Goal: Information Seeking & Learning: Learn about a topic

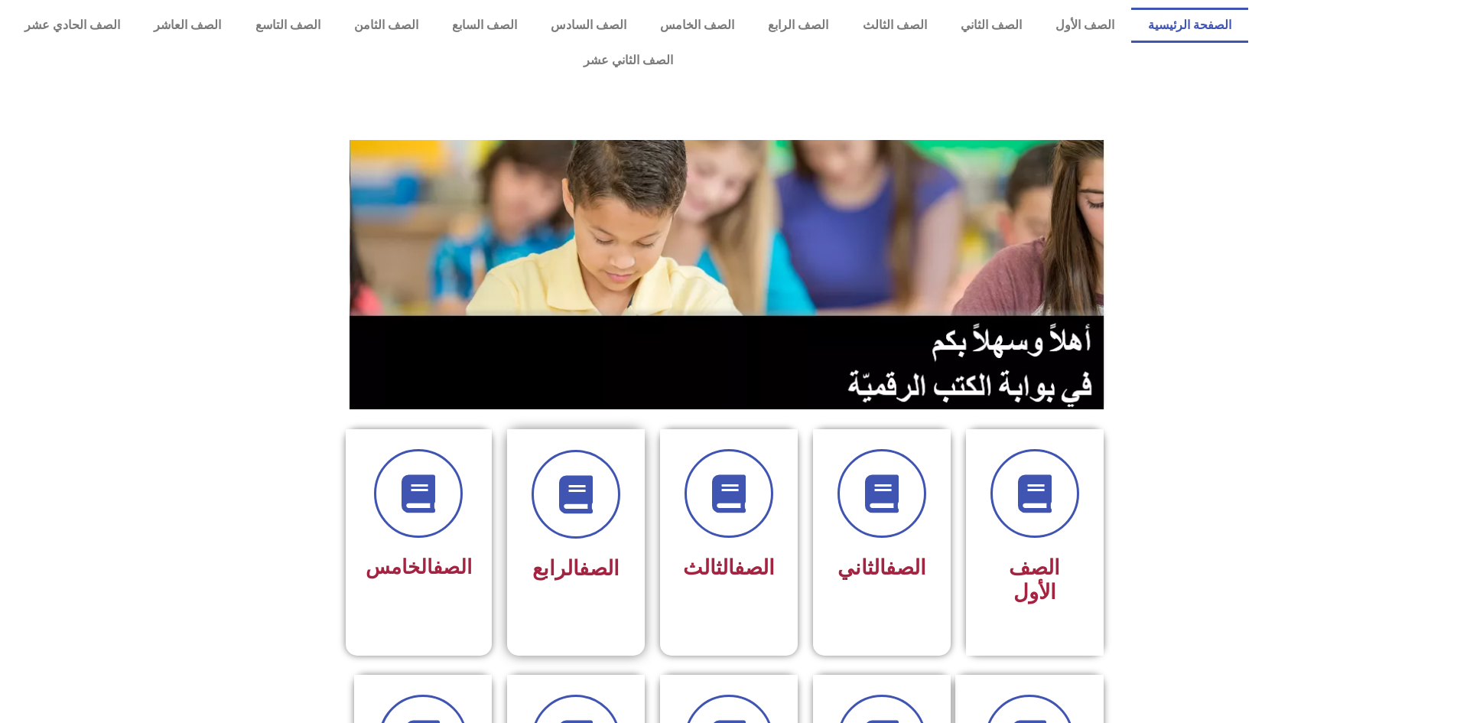
click at [624, 477] on div "الصف الرابع" at bounding box center [576, 530] width 138 height 203
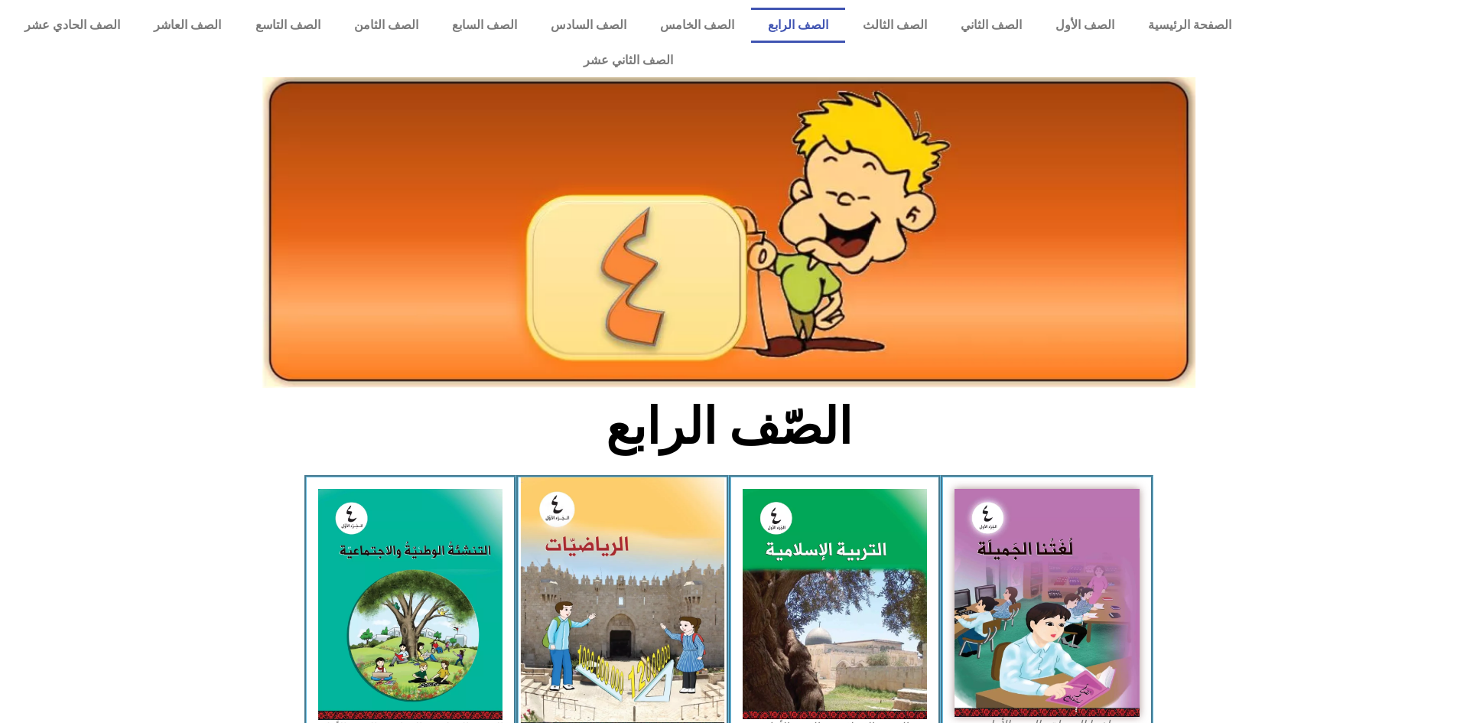
click at [623, 587] on img at bounding box center [622, 604] width 203 height 255
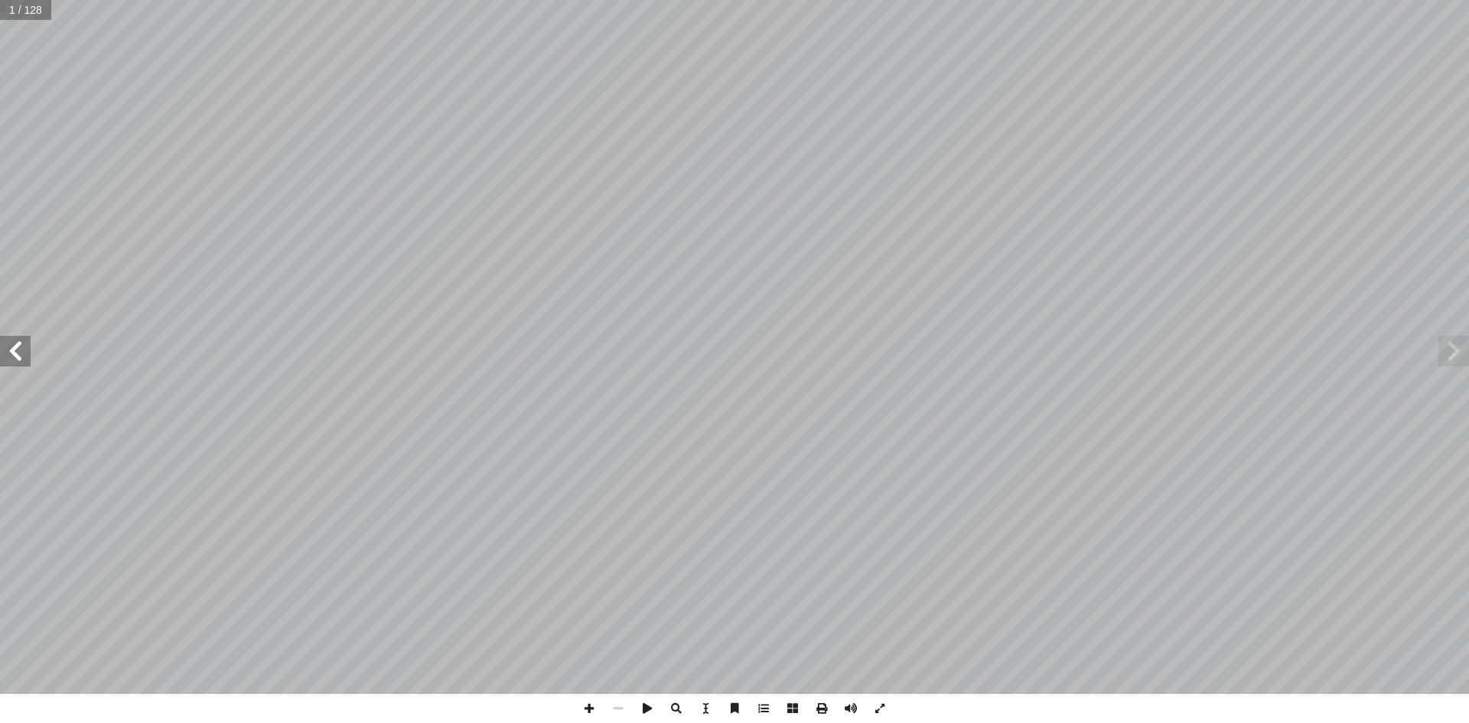
click at [25, 352] on span at bounding box center [15, 351] width 31 height 31
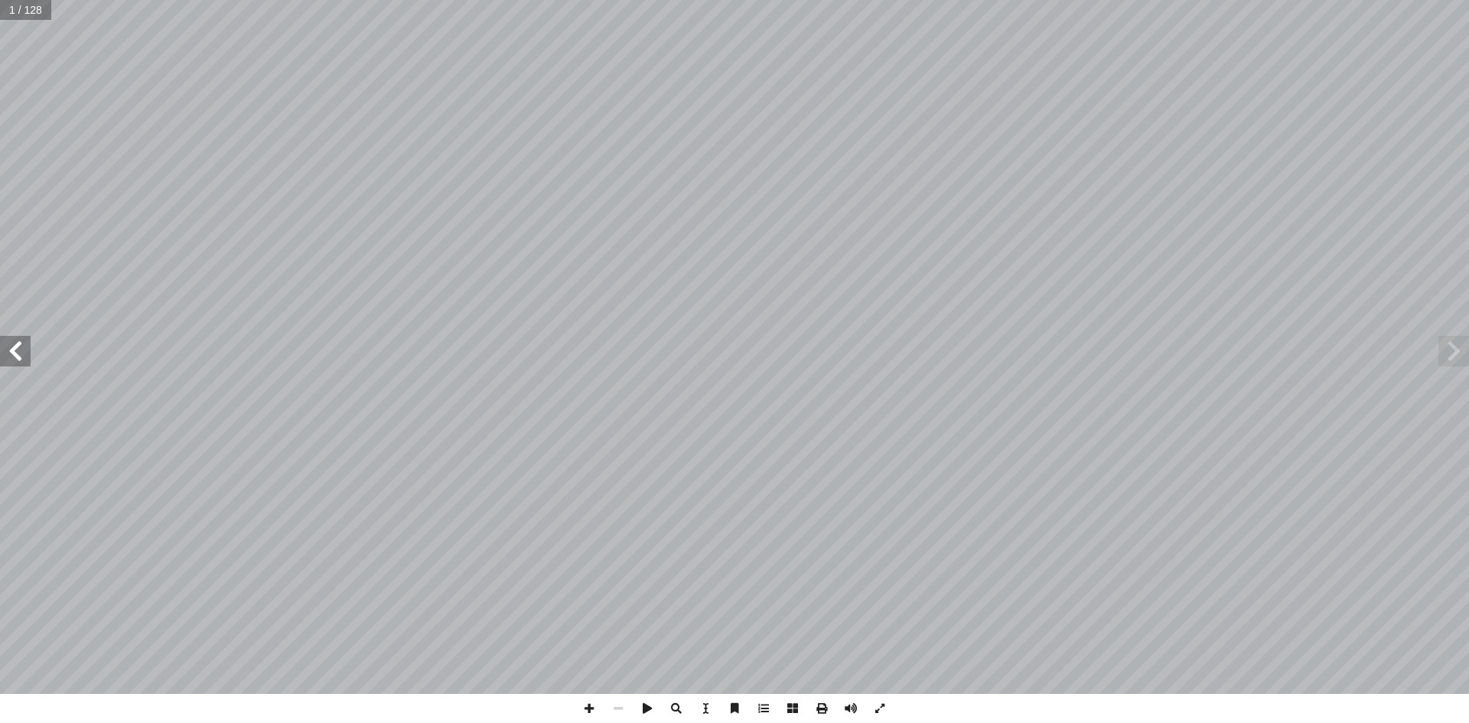
click at [25, 352] on span at bounding box center [15, 351] width 31 height 31
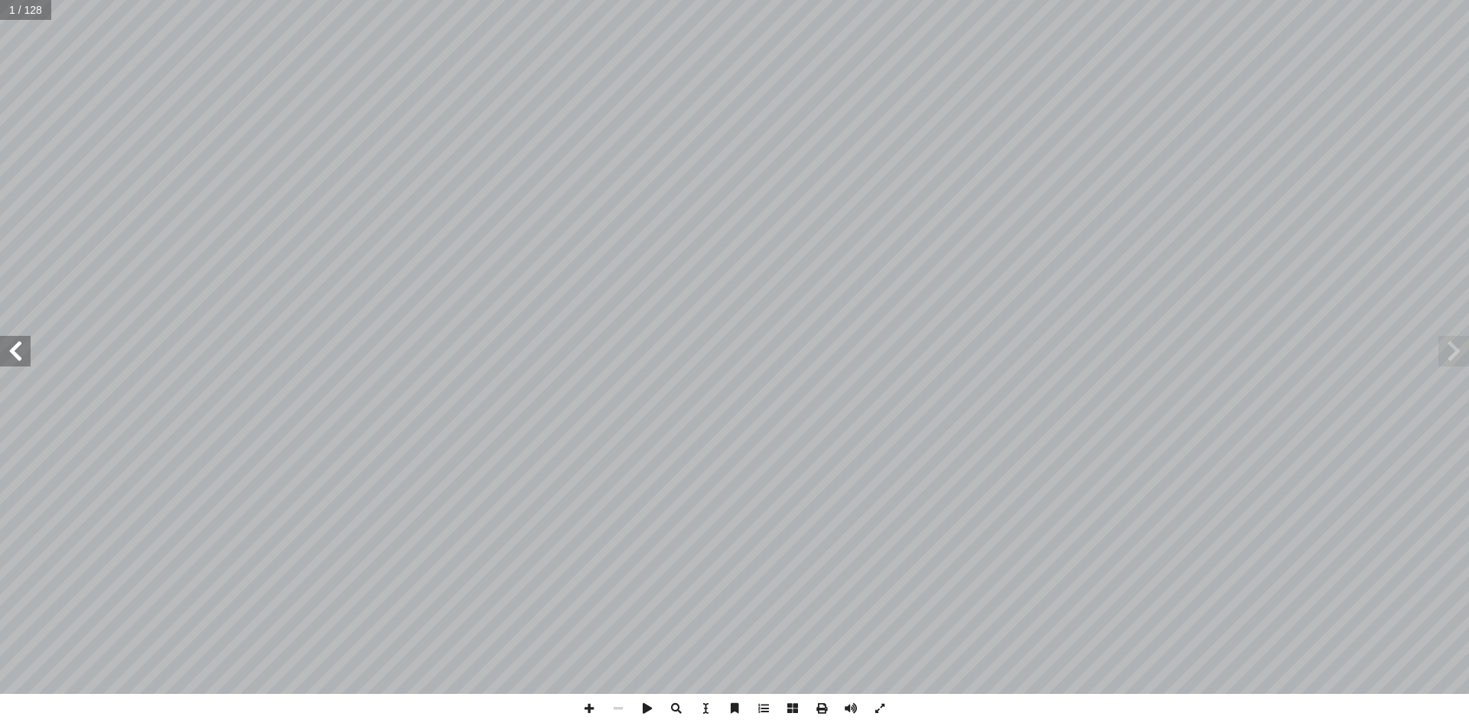
click at [25, 352] on span at bounding box center [15, 351] width 31 height 31
click at [24, 351] on span at bounding box center [15, 351] width 31 height 31
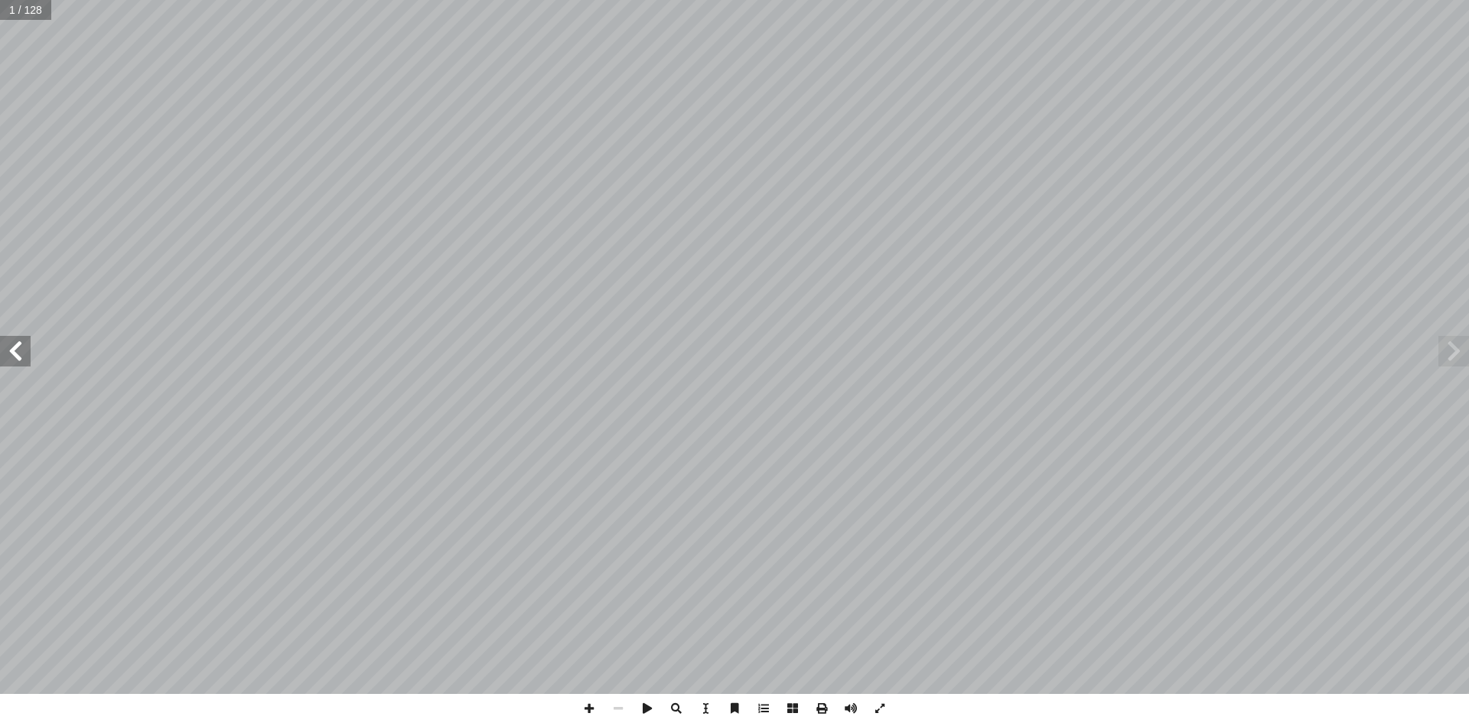
drag, startPoint x: 25, startPoint y: 339, endPoint x: 0, endPoint y: 346, distance: 26.2
click at [18, 337] on span at bounding box center [15, 351] width 31 height 31
click at [0, 347] on span at bounding box center [15, 351] width 31 height 31
click at [0, 348] on span at bounding box center [15, 351] width 31 height 31
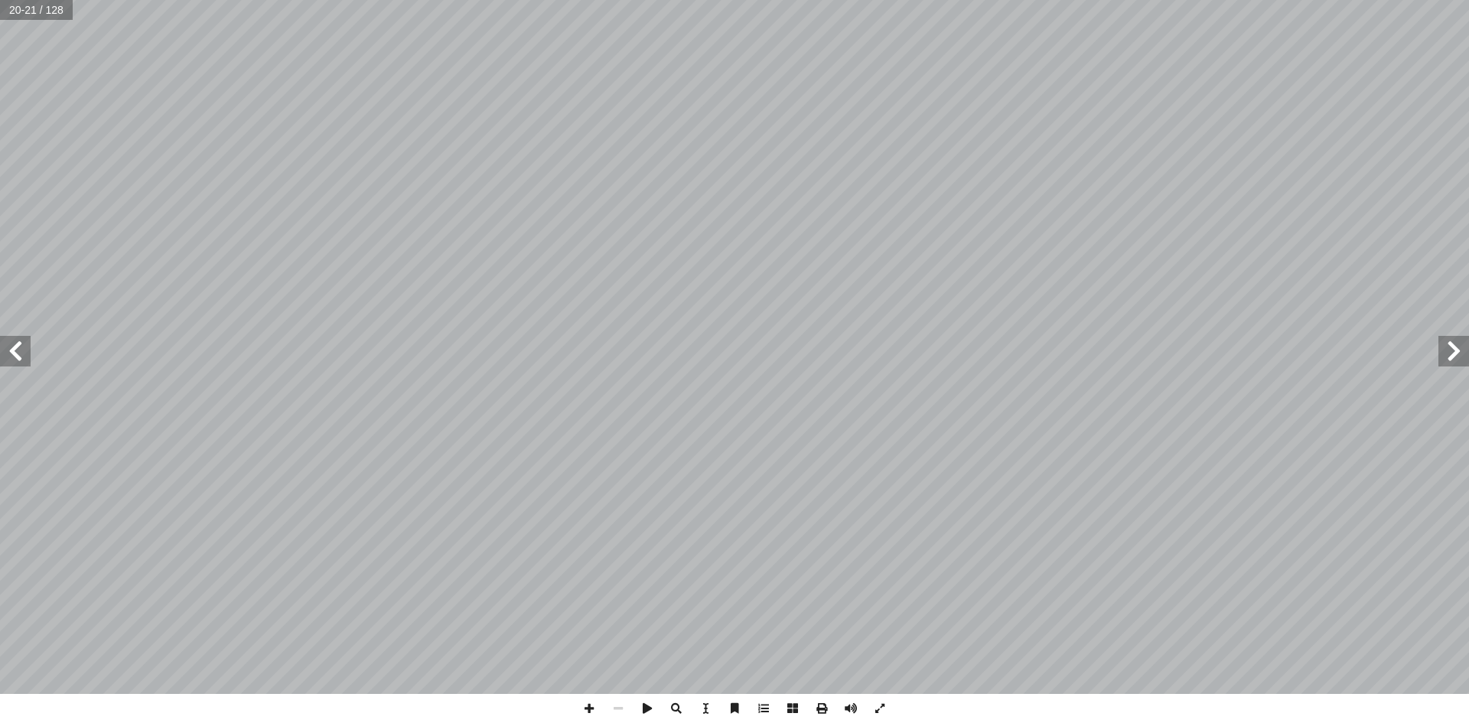
click at [0, 349] on span at bounding box center [15, 351] width 31 height 31
click at [0, 350] on span at bounding box center [15, 351] width 31 height 31
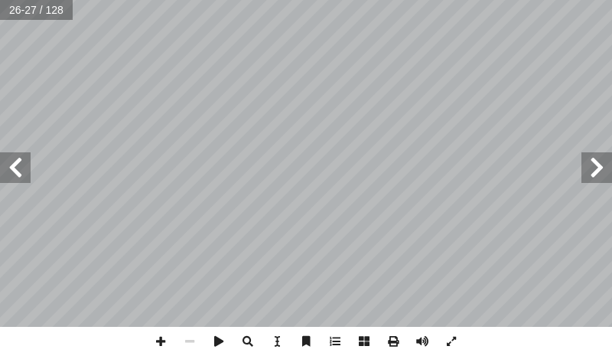
click at [28, 168] on span at bounding box center [15, 167] width 31 height 31
click at [164, 343] on span at bounding box center [160, 341] width 29 height 29
click at [438, 106] on div "2 ٤ غات: � لفر � موز في ُّ تية بالر آ ل� � َ د � عد أ ل� � ُ ب ُ كت أ � ٣ مانون…" at bounding box center [306, 163] width 612 height 327
click at [158, 340] on span at bounding box center [160, 341] width 29 height 29
click at [180, 342] on span at bounding box center [189, 341] width 29 height 29
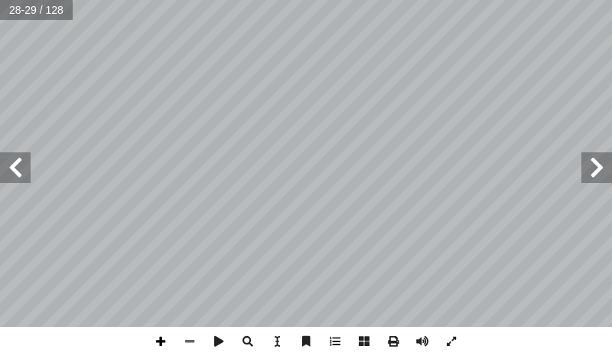
click at [157, 342] on span at bounding box center [160, 341] width 29 height 29
click at [161, 342] on span at bounding box center [160, 341] width 29 height 29
click at [194, 337] on span at bounding box center [189, 341] width 29 height 29
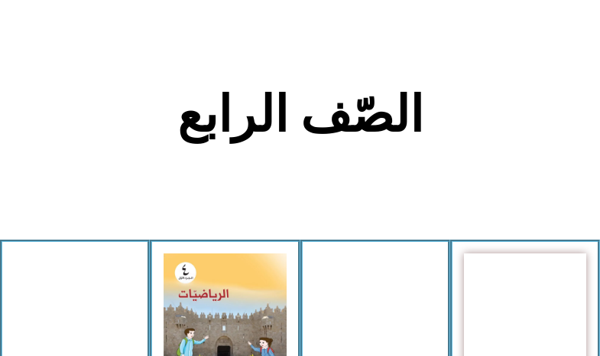
scroll to position [306, 0]
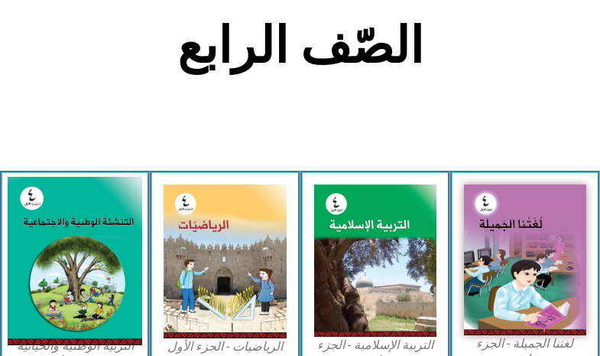
click at [50, 230] on img at bounding box center [75, 261] width 135 height 168
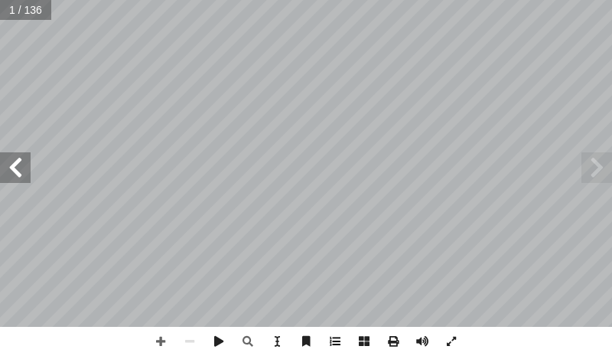
click at [334, 341] on span at bounding box center [335, 341] width 29 height 29
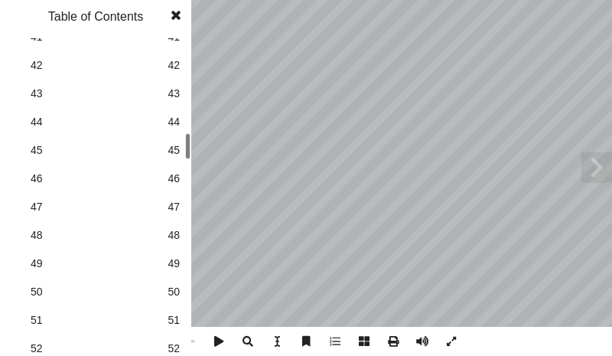
click at [177, 235] on span "48" at bounding box center [174, 235] width 12 height 16
click at [174, 10] on span at bounding box center [176, 15] width 28 height 31
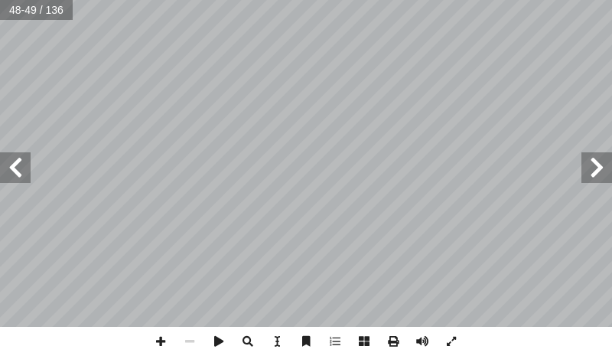
click at [602, 175] on span at bounding box center [596, 167] width 31 height 31
click at [158, 334] on span at bounding box center [160, 341] width 29 height 29
